Goal: Register for event/course

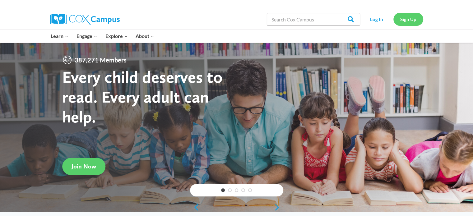
click at [410, 17] on link "Sign Up" at bounding box center [408, 19] width 30 height 13
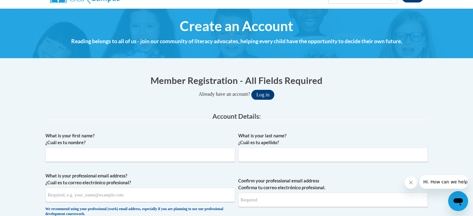
scroll to position [62, 0]
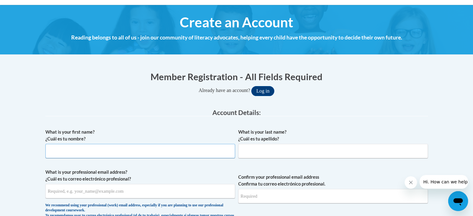
click at [131, 148] on input "What is your first name? ¿Cuál es tu nombre?" at bounding box center [140, 151] width 190 height 14
type input "Kimberly"
click at [287, 149] on input "What is your last name? ¿Cuál es tu apellido?" at bounding box center [333, 151] width 190 height 14
type input "Johnson"
click at [219, 191] on input "What is your professional email address? ¿Cuál es tu correo electrónico profesi…" at bounding box center [140, 191] width 190 height 14
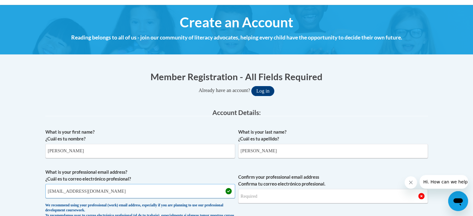
type input "mrskaj81@gmail.com"
click at [364, 192] on input "Confirm your professional email address Confirma tu correo electrónico profesio…" at bounding box center [333, 196] width 190 height 14
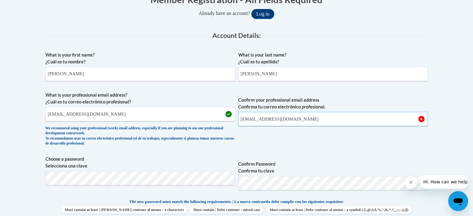
scroll to position [155, 0]
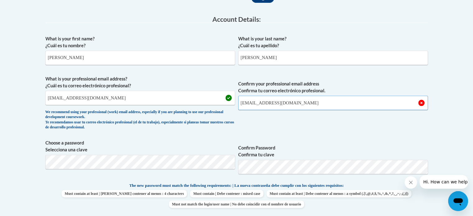
type input "mrskaj81@gmail.com"
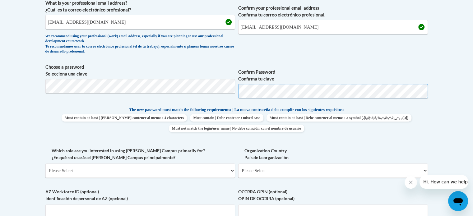
scroll to position [249, 0]
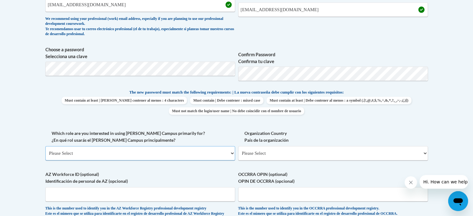
click at [154, 150] on select "Please Select College/University | Colegio/Universidad Community/Nonprofit Part…" at bounding box center [140, 153] width 190 height 14
select select "fbf2d438-af2f-41f8-98f1-81c410e29de3"
click at [45, 146] on select "Please Select College/University | Colegio/Universidad Community/Nonprofit Part…" at bounding box center [140, 153] width 190 height 14
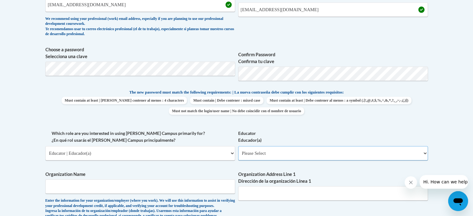
click at [288, 155] on select "Please Select Early Learning/Daycare Teacher/Family Home Care Provider | Maestr…" at bounding box center [333, 153] width 190 height 14
select select "8e40623d-54d0-45cd-9f92-5df65cd3f8cf"
click at [238, 146] on select "Please Select Early Learning/Daycare Teacher/Family Home Care Provider | Maestr…" at bounding box center [333, 153] width 190 height 14
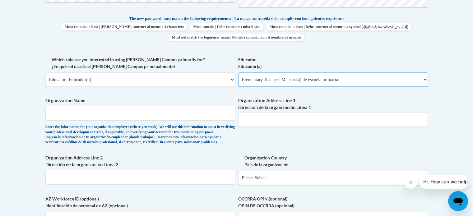
scroll to position [342, 0]
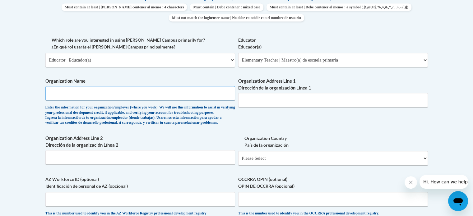
click at [182, 87] on input "Organization Name" at bounding box center [140, 93] width 190 height 14
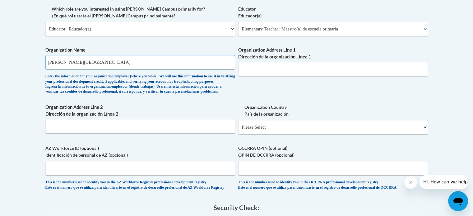
type input "Simpson County School District"
click at [289, 134] on select "Please Select United States | Estados Unidos Outside of the United States | Fue…" at bounding box center [333, 127] width 190 height 14
select select "ad49bcad-a171-4b2e-b99c-48b446064914"
click at [238, 130] on select "Please Select United States | Estados Unidos Outside of the United States | Fue…" at bounding box center [333, 127] width 190 height 14
select select
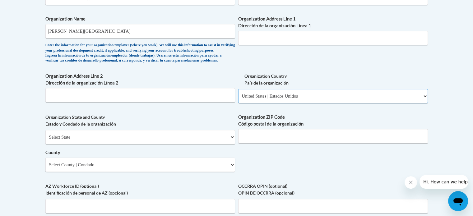
scroll to position [435, 0]
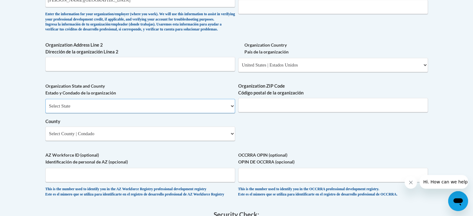
click at [179, 113] on select "Select State Alabama Alaska Arizona Arkansas California Colorado Connecticut De…" at bounding box center [140, 106] width 190 height 14
select select "Mississippi"
click at [45, 109] on select "Select State Alabama Alaska Arizona Arkansas California Colorado Connecticut De…" at bounding box center [140, 106] width 190 height 14
click at [276, 112] on input "Organization ZIP Code Código postal de la organización" at bounding box center [333, 105] width 190 height 14
type input "39114"
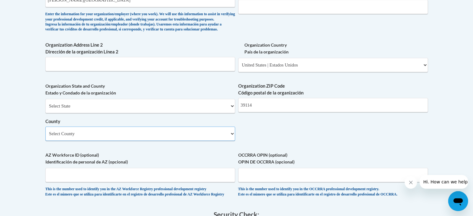
click at [203, 141] on select "Select County Adams Alcorn Amite Attala Benton Bolivar Calhoun Carroll Chickasa…" at bounding box center [140, 134] width 190 height 14
select select "Simpson"
click at [45, 137] on select "Select County Adams Alcorn Amite Attala Benton Bolivar Calhoun Carroll Chickasa…" at bounding box center [140, 134] width 190 height 14
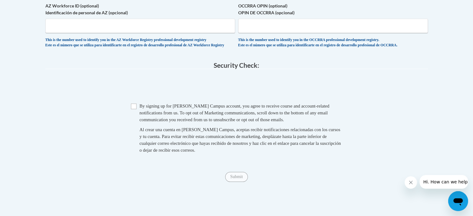
scroll to position [591, 0]
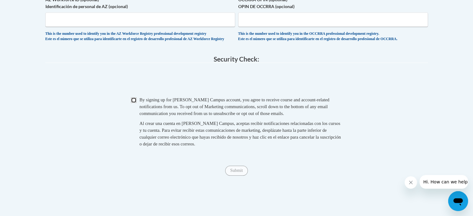
click at [132, 103] on input "Checkbox" at bounding box center [134, 100] width 6 height 6
checkbox input "true"
click at [237, 176] on input "Submit" at bounding box center [236, 171] width 22 height 10
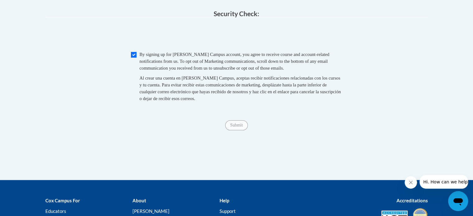
scroll to position [653, 0]
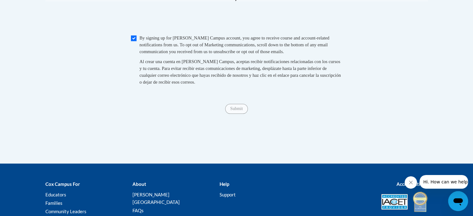
type input "111 Education LN"
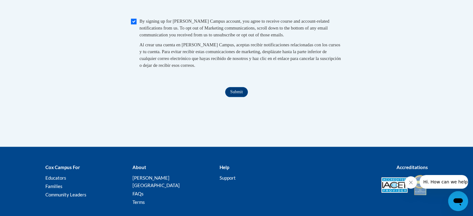
scroll to position [705, 0]
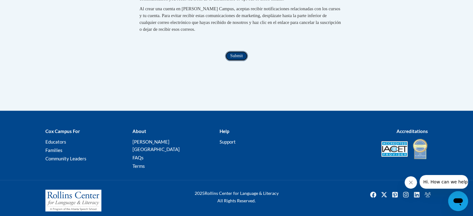
click at [243, 61] on input "Submit" at bounding box center [236, 56] width 22 height 10
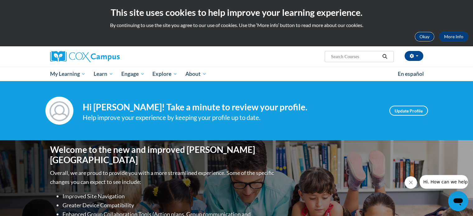
click at [420, 37] on button "Okay" at bounding box center [424, 37] width 20 height 10
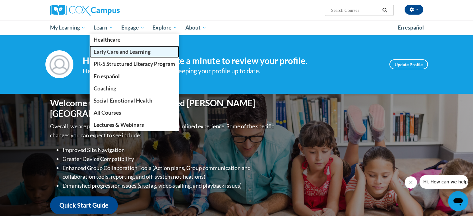
click at [118, 52] on span "Early Care and Learning" at bounding box center [122, 51] width 57 height 7
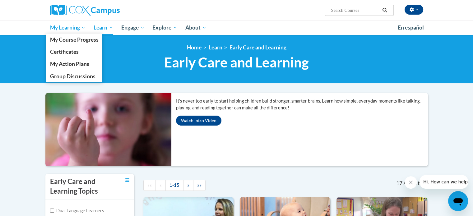
click at [59, 30] on span "My Learning" at bounding box center [68, 27] width 36 height 7
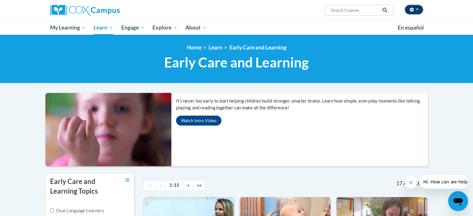
click at [418, 11] on button "button" at bounding box center [413, 10] width 19 height 10
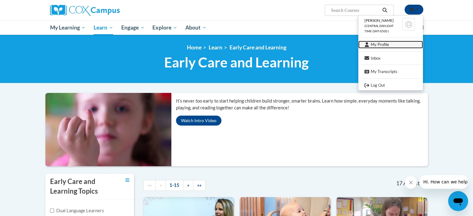
click at [387, 44] on link "My Profile" at bounding box center [390, 45] width 65 height 8
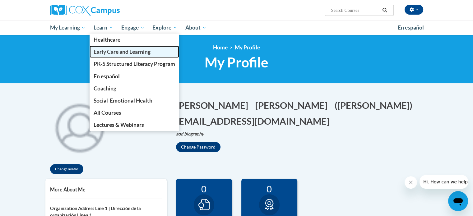
click at [104, 52] on span "Early Care and Learning" at bounding box center [122, 51] width 57 height 7
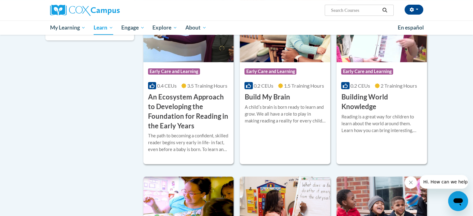
scroll to position [218, 0]
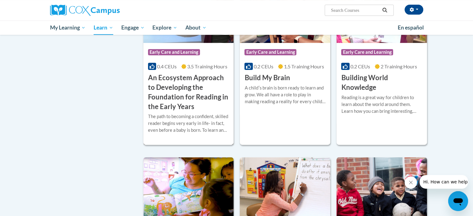
click at [191, 81] on h3 "An Ecosystem Approach to Developing the Foundation for Reading in the Early Yea…" at bounding box center [188, 92] width 81 height 38
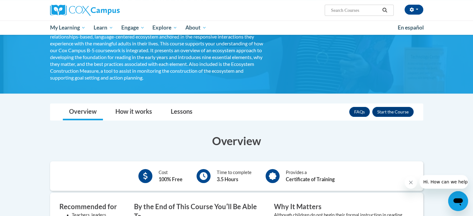
scroll to position [93, 0]
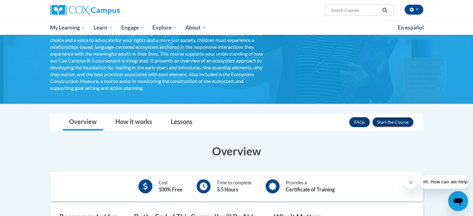
click at [391, 120] on button "Enroll" at bounding box center [392, 122] width 41 height 10
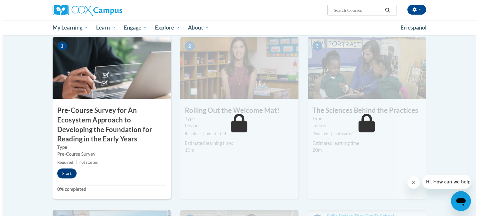
scroll to position [155, 0]
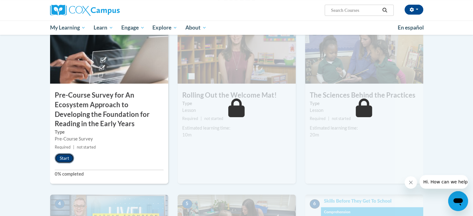
click at [68, 158] on button "Start" at bounding box center [64, 158] width 19 height 10
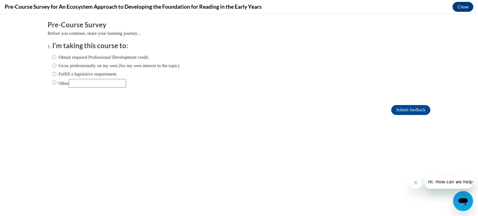
scroll to position [0, 0]
click at [75, 55] on label "Obtain required Professional Development credit." at bounding box center [100, 57] width 97 height 7
click at [56, 55] on input "Obtain required Professional Development credit." at bounding box center [54, 57] width 4 height 7
radio input "true"
click at [415, 114] on input "Submit feedback" at bounding box center [410, 110] width 39 height 10
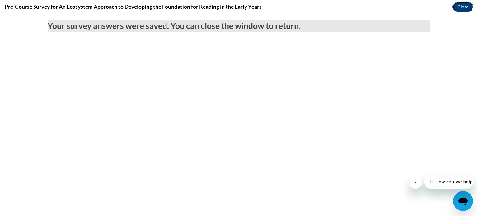
click at [461, 8] on button "Close" at bounding box center [462, 7] width 21 height 10
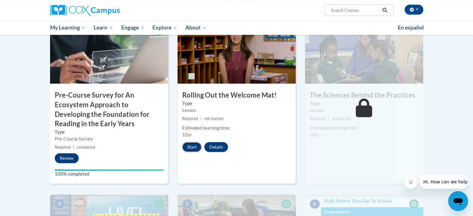
click at [196, 150] on button "Start" at bounding box center [191, 147] width 19 height 10
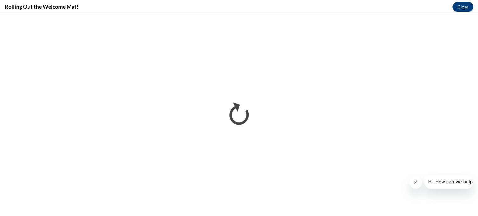
click at [415, 183] on icon "Close message from company" at bounding box center [414, 182] width 3 height 3
